Goal: Navigation & Orientation: Find specific page/section

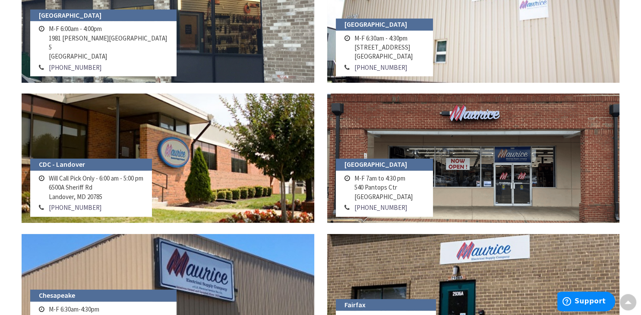
scroll to position [101, 0]
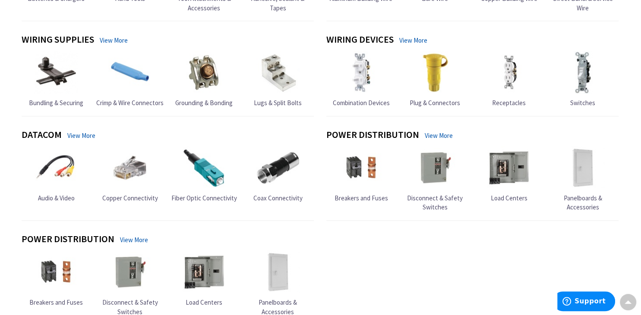
scroll to position [736, 0]
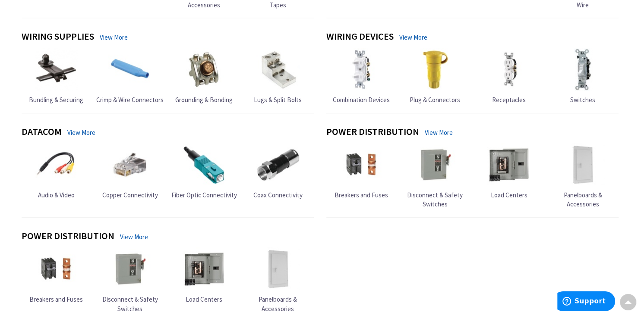
click at [516, 66] on img at bounding box center [508, 69] width 43 height 43
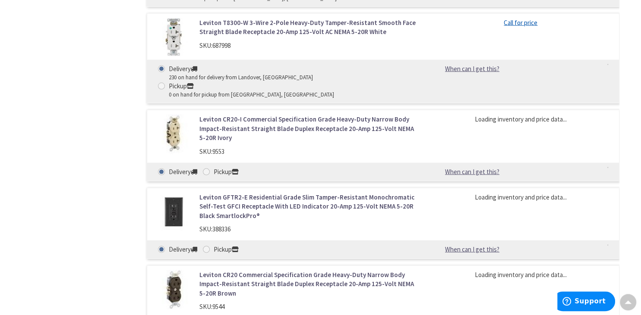
scroll to position [1760, 0]
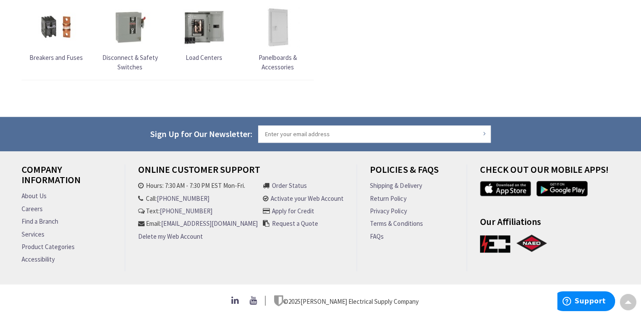
click at [30, 204] on link "Careers" at bounding box center [32, 208] width 21 height 9
click at [49, 219] on link "Find a Branch" at bounding box center [40, 221] width 37 height 9
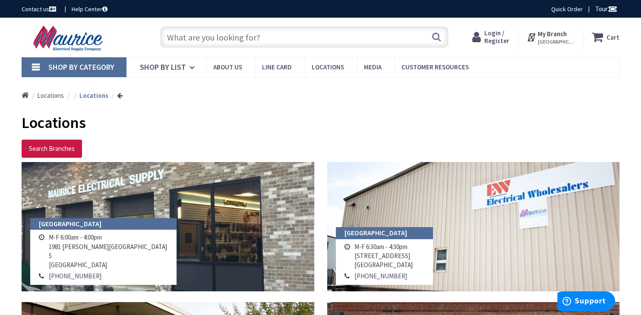
scroll to position [300, 0]
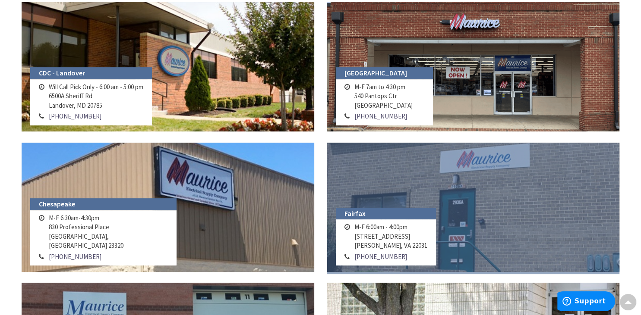
click at [491, 192] on link at bounding box center [473, 207] width 292 height 129
